Goal: Contribute content: Add original content to the website for others to see

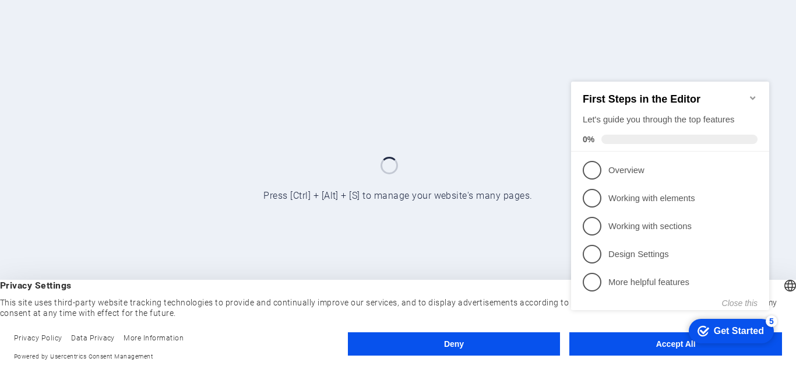
click at [269, 218] on div at bounding box center [398, 184] width 796 height 369
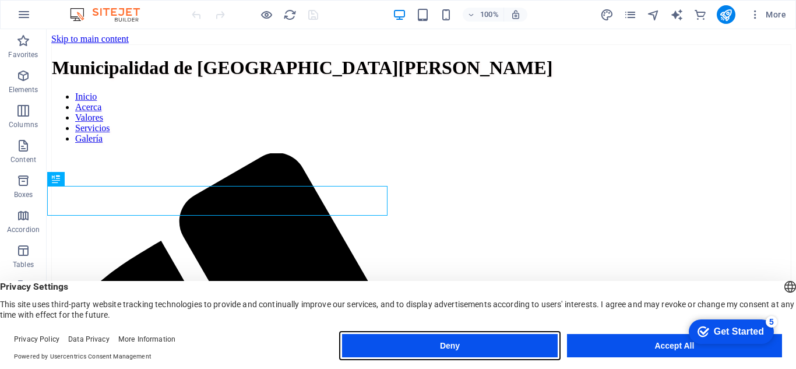
click at [509, 344] on button "Deny" at bounding box center [449, 345] width 215 height 23
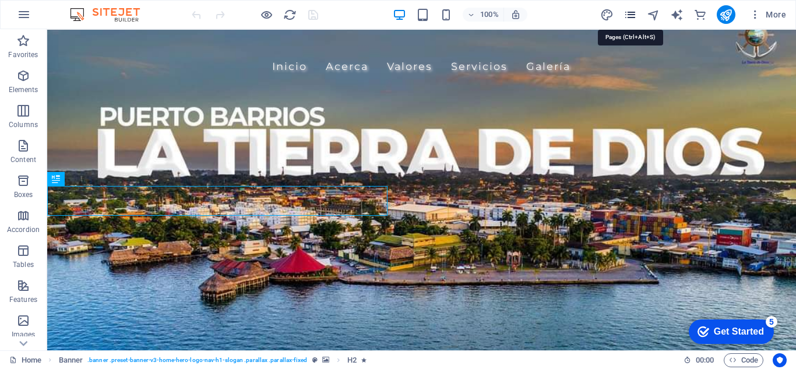
click at [631, 16] on icon "pages" at bounding box center [629, 14] width 13 height 13
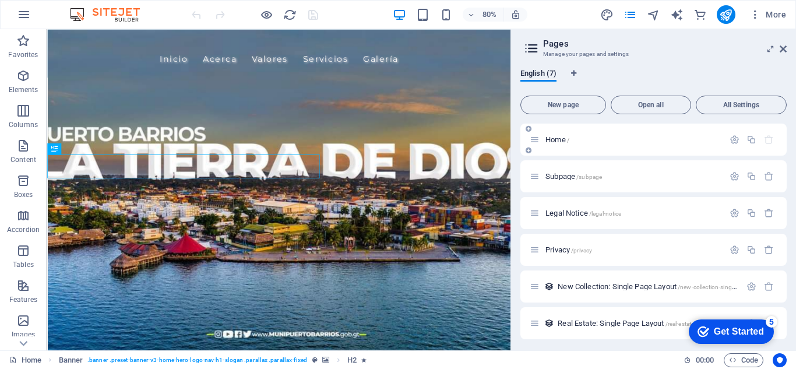
click at [612, 151] on div "Home /" at bounding box center [653, 139] width 266 height 32
click at [611, 176] on p "Subpage /subpage" at bounding box center [632, 176] width 175 height 8
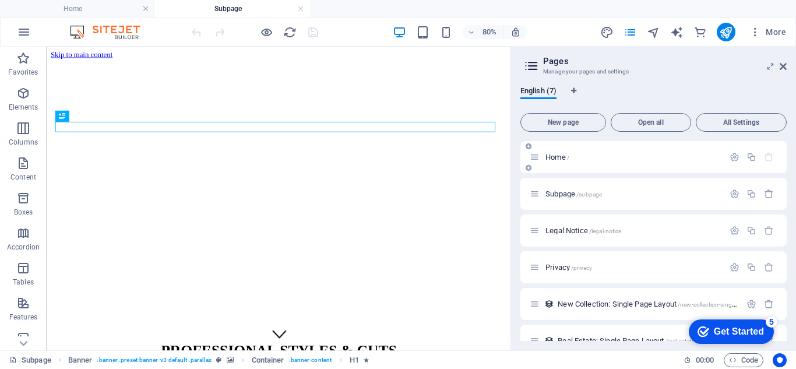
click at [609, 165] on div "Home /" at bounding box center [653, 157] width 266 height 32
click at [573, 160] on p "Home /" at bounding box center [632, 157] width 175 height 8
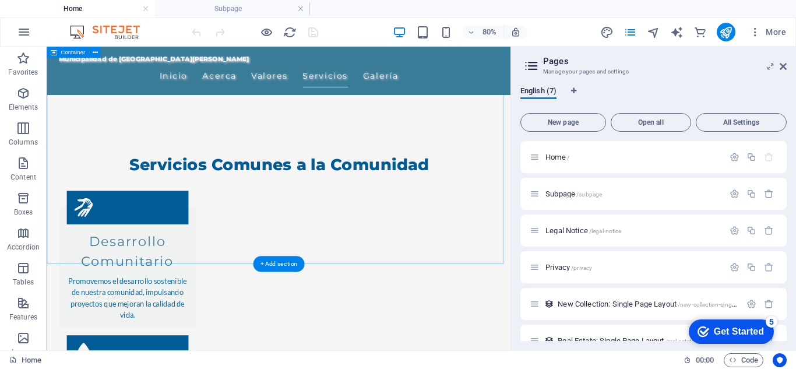
scroll to position [986, 0]
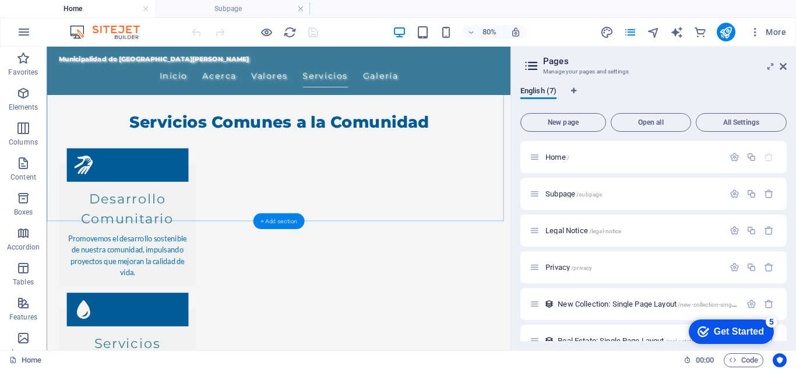
click at [278, 218] on div "+ Add section" at bounding box center [279, 221] width 52 height 16
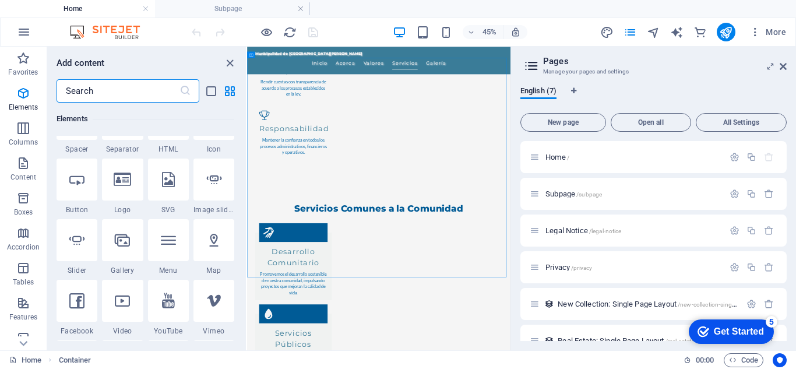
scroll to position [116, 0]
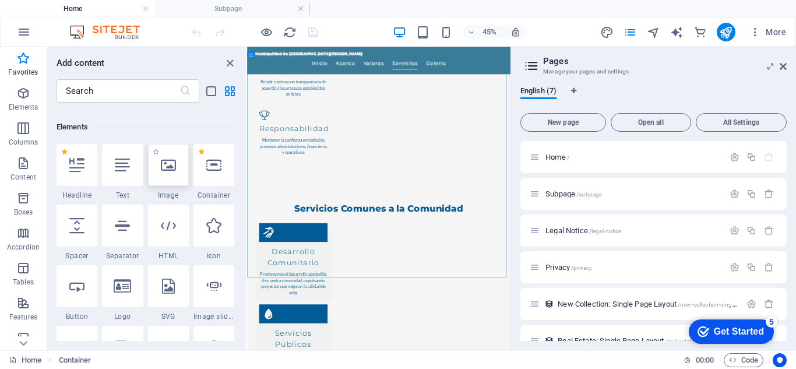
click at [168, 169] on icon at bounding box center [168, 164] width 15 height 15
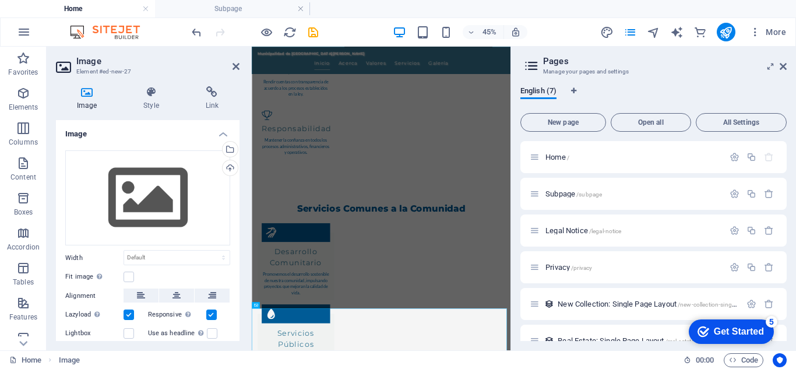
scroll to position [746, 0]
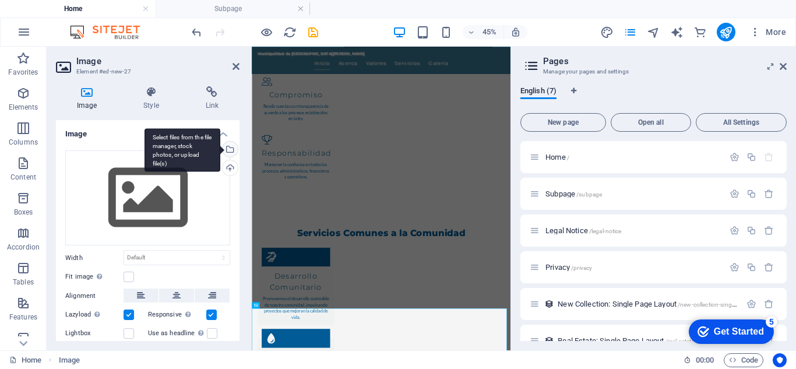
click at [220, 151] on div "Select files from the file manager, stock photos, or upload file(s)" at bounding box center [182, 150] width 76 height 44
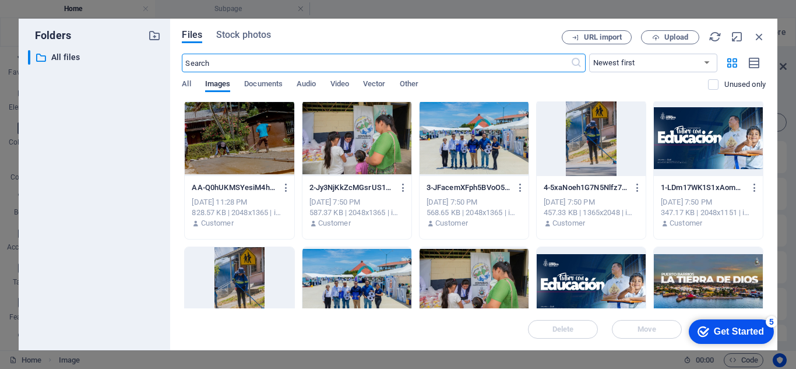
scroll to position [0, 0]
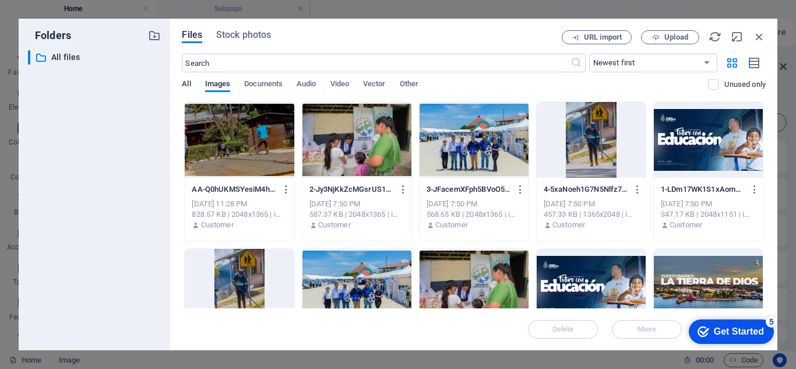
click at [182, 85] on span "All" at bounding box center [186, 85] width 9 height 16
click at [664, 38] on span "Upload" at bounding box center [676, 37] width 24 height 7
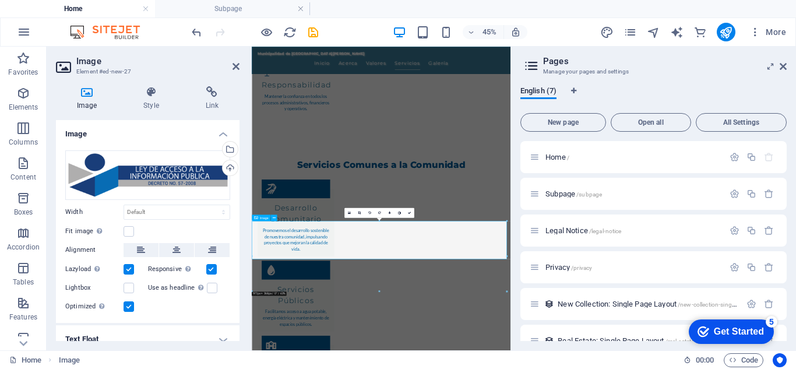
scroll to position [940, 0]
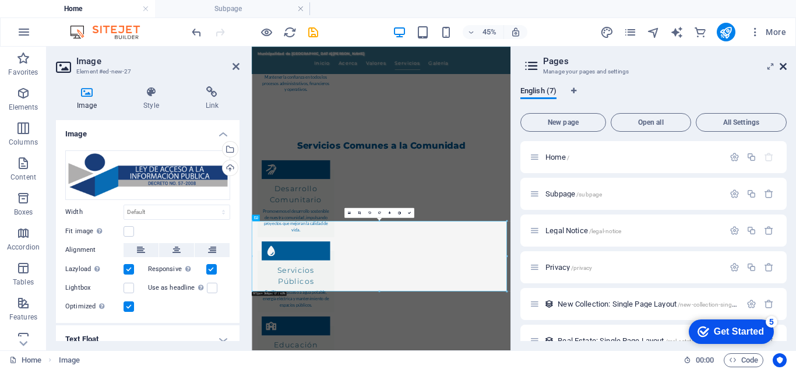
click at [784, 66] on icon at bounding box center [782, 66] width 7 height 9
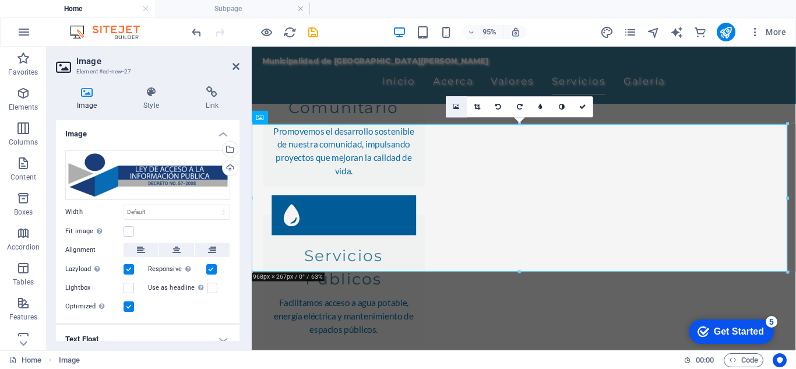
click at [453, 105] on icon at bounding box center [456, 107] width 6 height 8
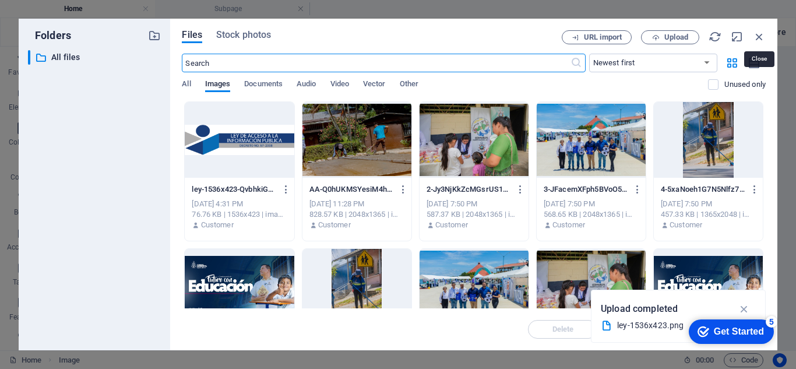
click at [764, 36] on icon "button" at bounding box center [759, 36] width 13 height 13
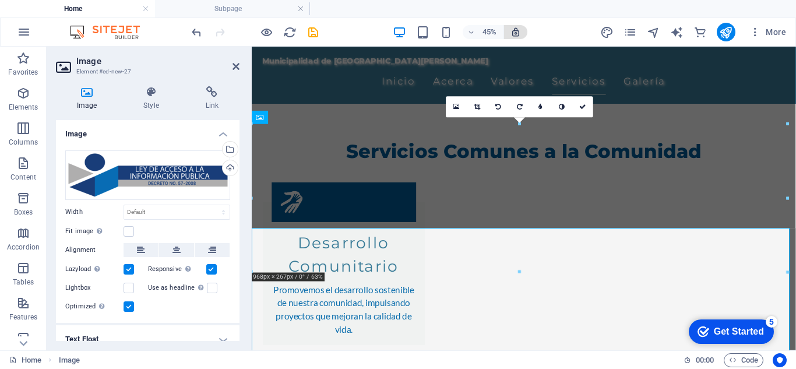
scroll to position [1136, 0]
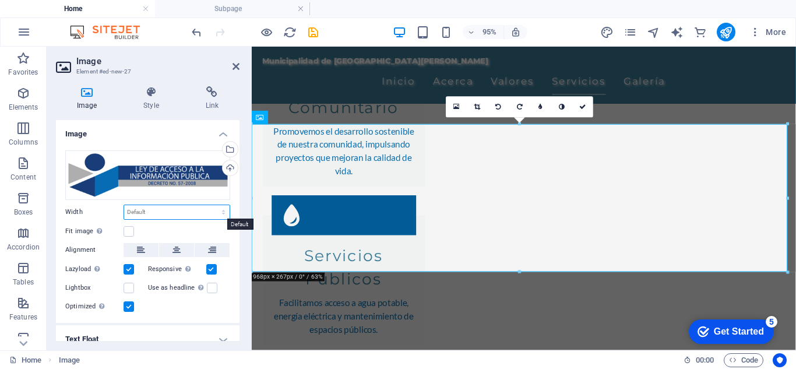
click at [146, 211] on select "Default auto px rem % em vh vw" at bounding box center [176, 212] width 105 height 14
click at [124, 205] on select "Default auto px rem % em vh vw" at bounding box center [176, 212] width 105 height 14
click at [168, 210] on select "Default auto px rem % em vh vw" at bounding box center [176, 212] width 105 height 14
select select "%"
click at [211, 205] on select "Default auto px rem % em vh vw" at bounding box center [176, 212] width 105 height 14
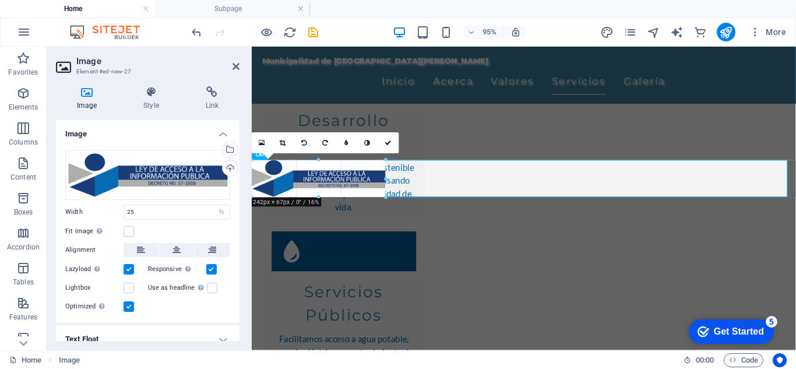
scroll to position [1099, 0]
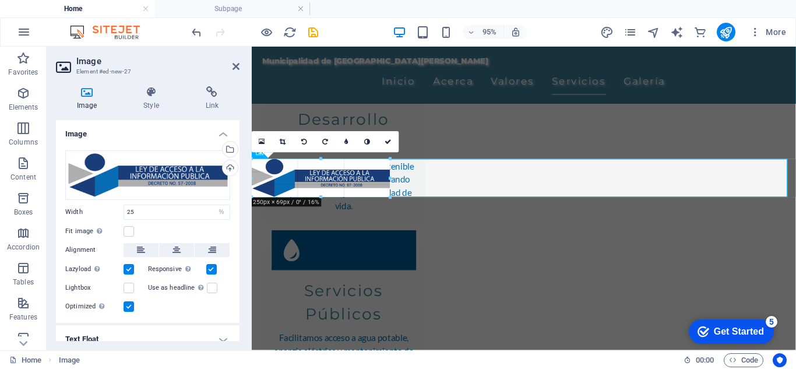
drag, startPoint x: 383, startPoint y: 197, endPoint x: 27, endPoint y: 182, distance: 356.2
type input "250"
select select "px"
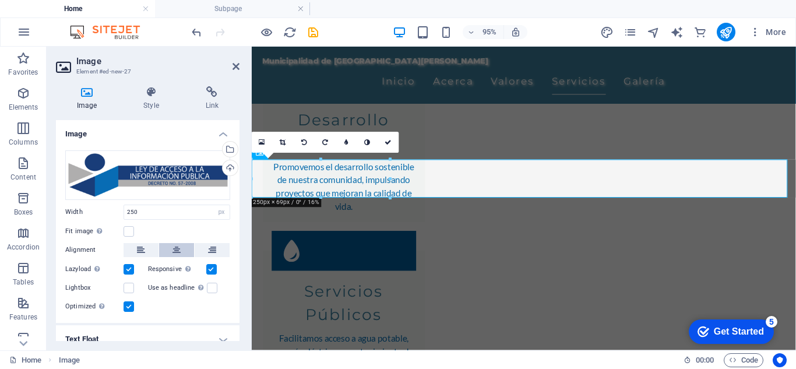
click at [170, 250] on button at bounding box center [176, 250] width 35 height 14
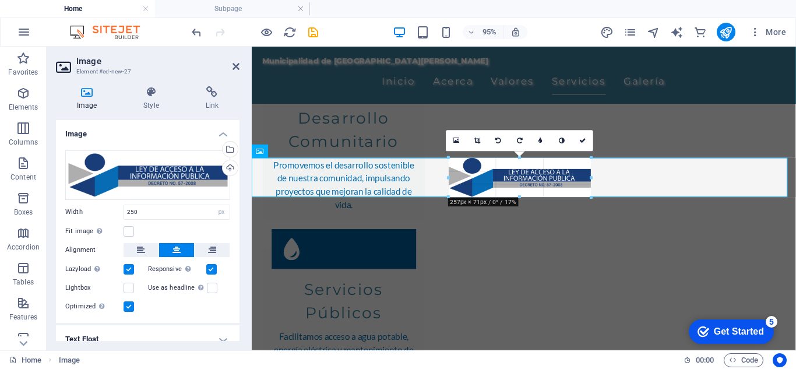
drag, startPoint x: 588, startPoint y: 197, endPoint x: 593, endPoint y: 201, distance: 6.6
type input "257"
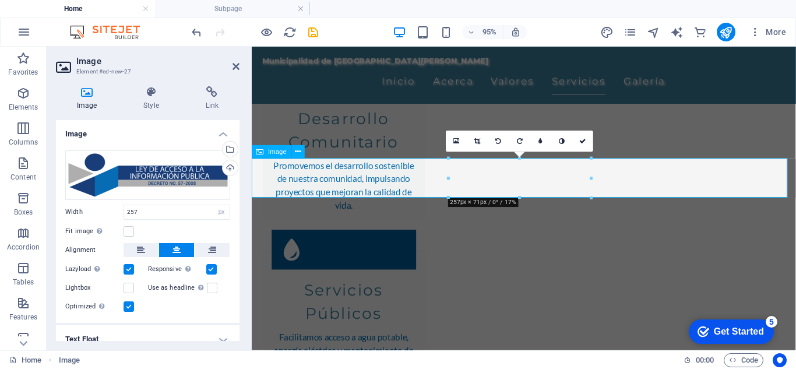
click at [218, 105] on h4 "Link" at bounding box center [212, 98] width 55 height 24
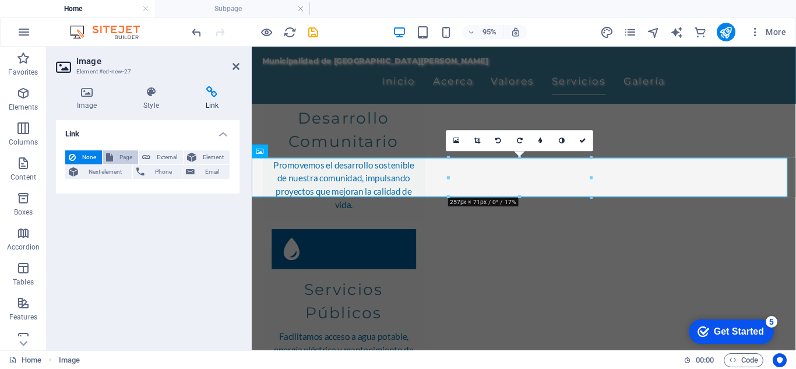
click at [119, 156] on span "Page" at bounding box center [126, 157] width 18 height 14
select select
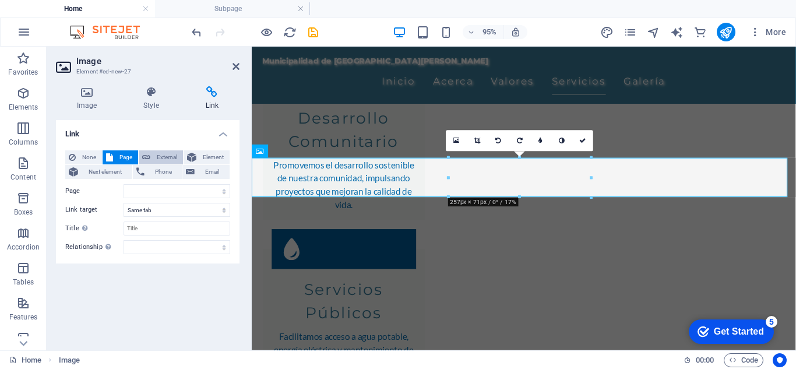
click at [151, 153] on button "External" at bounding box center [161, 157] width 44 height 14
select select "blank"
click at [167, 191] on input "URL" at bounding box center [176, 191] width 107 height 14
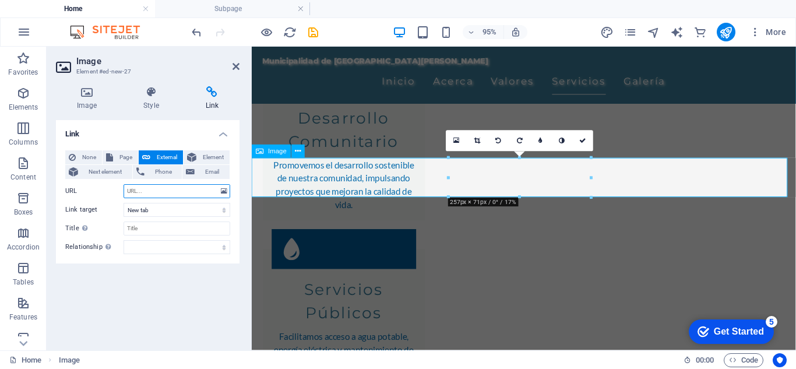
paste input "https://munipuertobarrios.gob.gt/portal-de-acceso-a-la-informacion-publica-muni…"
type input "https://munipuertobarrios.gob.gt/portal-de-acceso-a-la-informacion-publica-muni…"
click at [733, 32] on button "publish" at bounding box center [725, 32] width 19 height 19
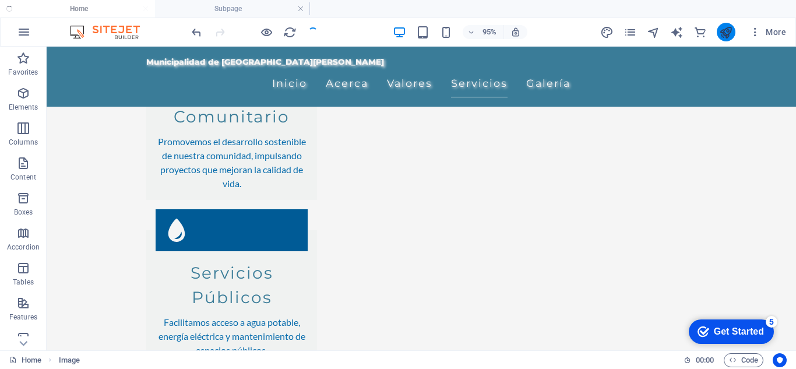
scroll to position [1122, 0]
